Goal: Find specific page/section: Find specific page/section

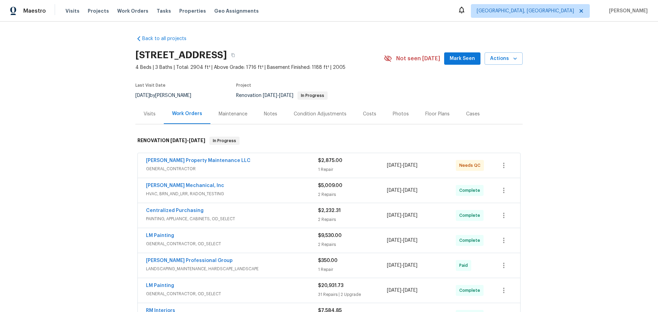
click at [262, 182] on div "[PERSON_NAME] Mechanical, Inc" at bounding box center [232, 186] width 172 height 8
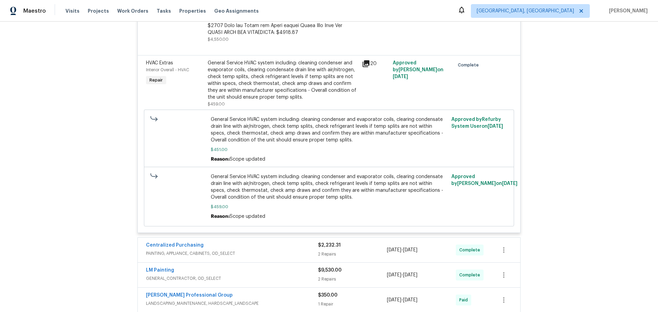
scroll to position [349, 0]
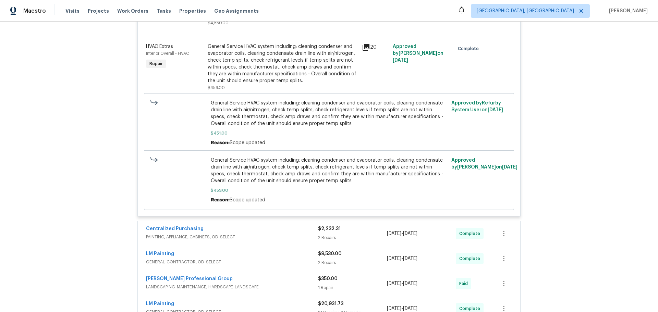
click at [216, 225] on div "Centralized Purchasing" at bounding box center [232, 229] width 172 height 8
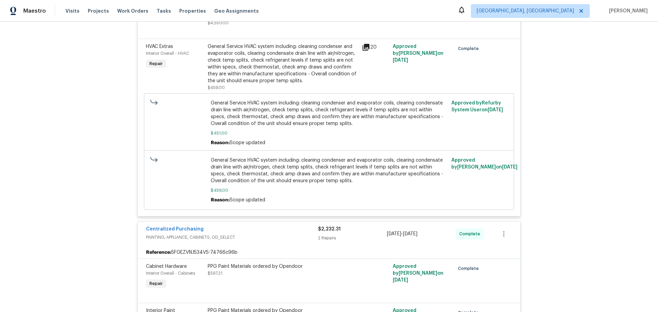
scroll to position [472, 0]
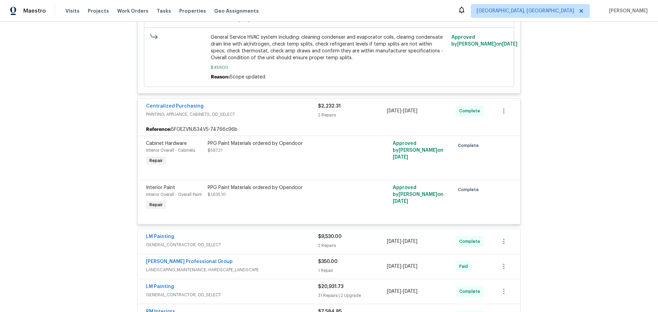
click at [241, 242] on span "GENERAL_CONTRACTOR, OD_SELECT" at bounding box center [232, 245] width 172 height 7
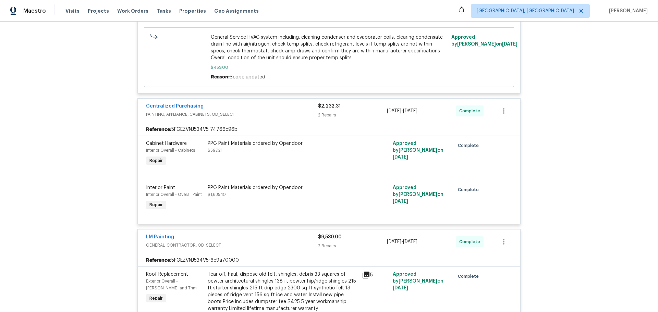
scroll to position [582, 0]
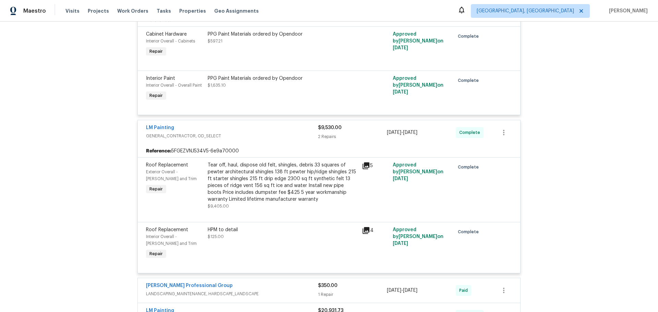
click at [257, 282] on div "[PERSON_NAME] Professional Group" at bounding box center [232, 286] width 172 height 8
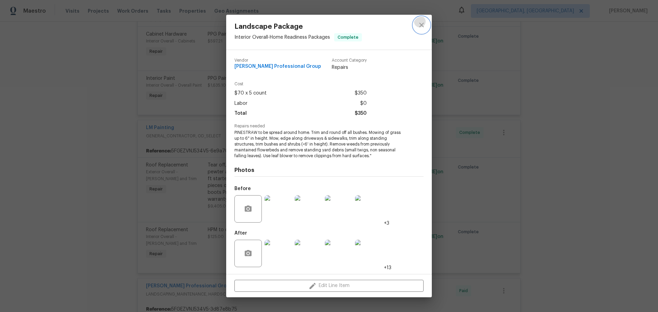
click at [428, 33] on button "close" at bounding box center [421, 25] width 16 height 16
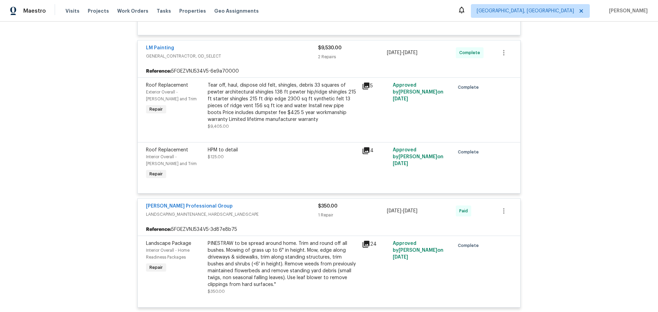
scroll to position [662, 0]
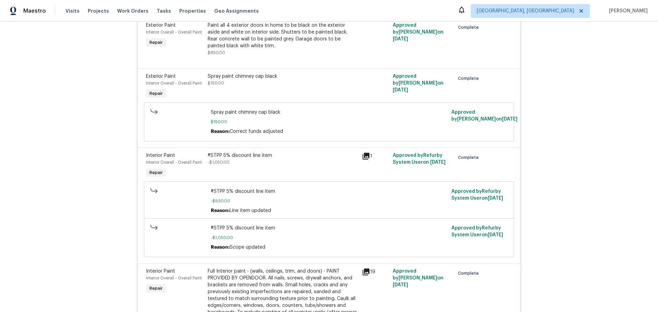
scroll to position [2956, 0]
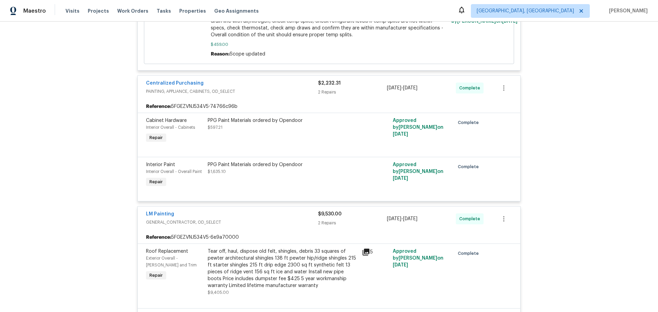
scroll to position [547, 0]
